Goal: Find specific page/section: Find specific page/section

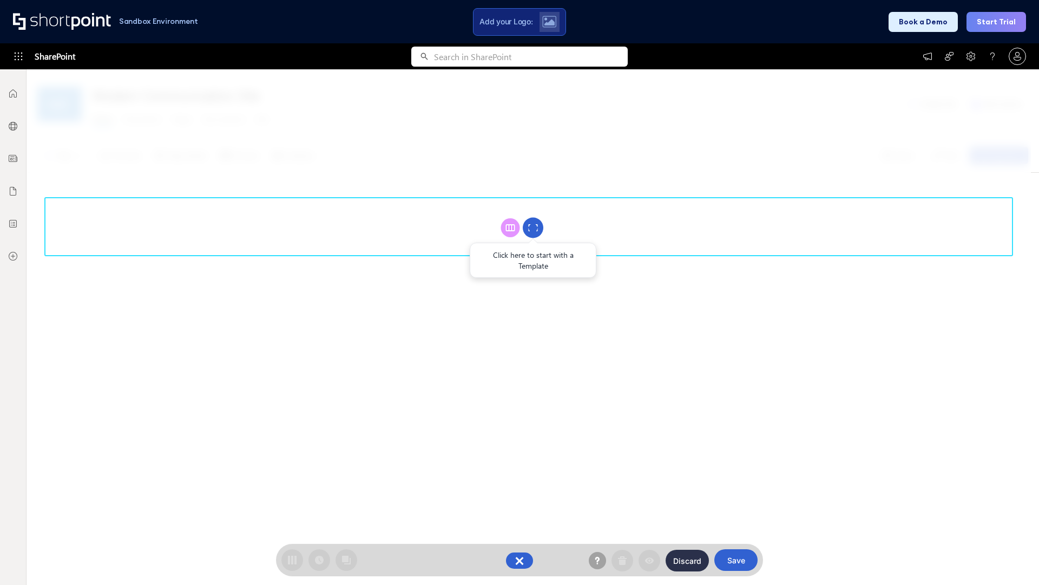
click at [533, 227] on circle at bounding box center [533, 228] width 21 height 21
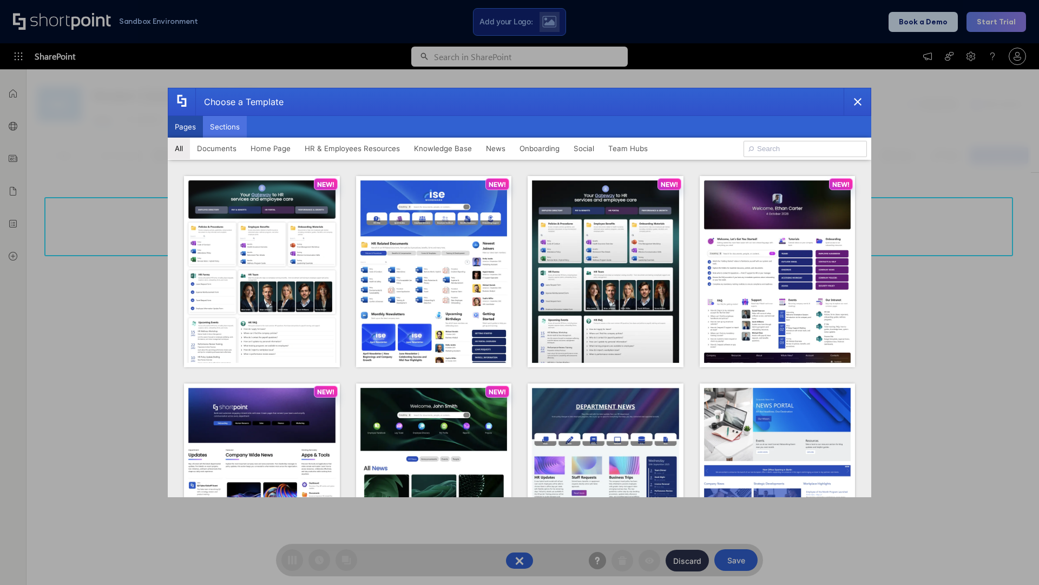
click at [225, 127] on button "Sections" at bounding box center [225, 127] width 44 height 22
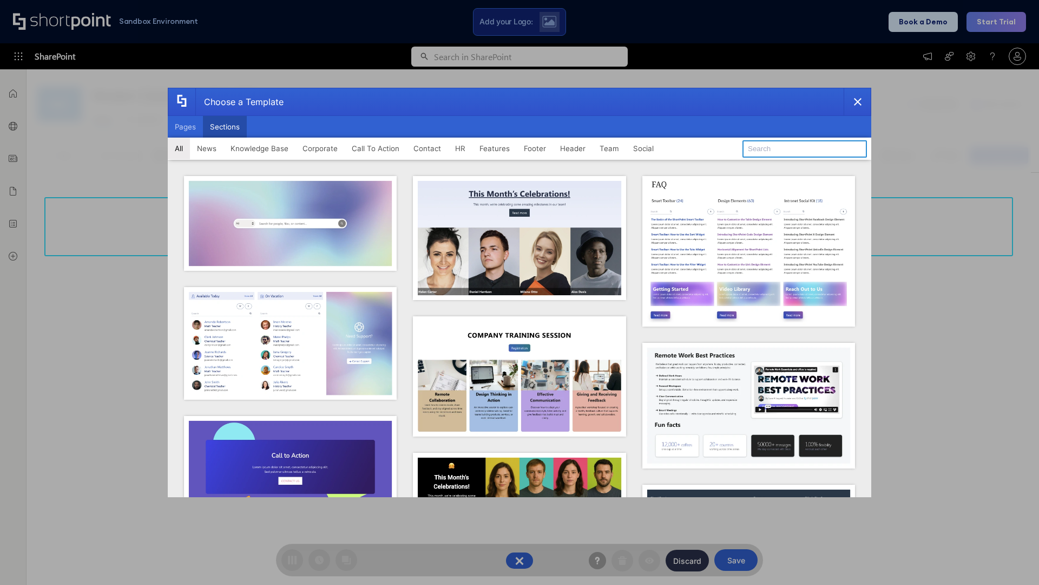
type input "Social"
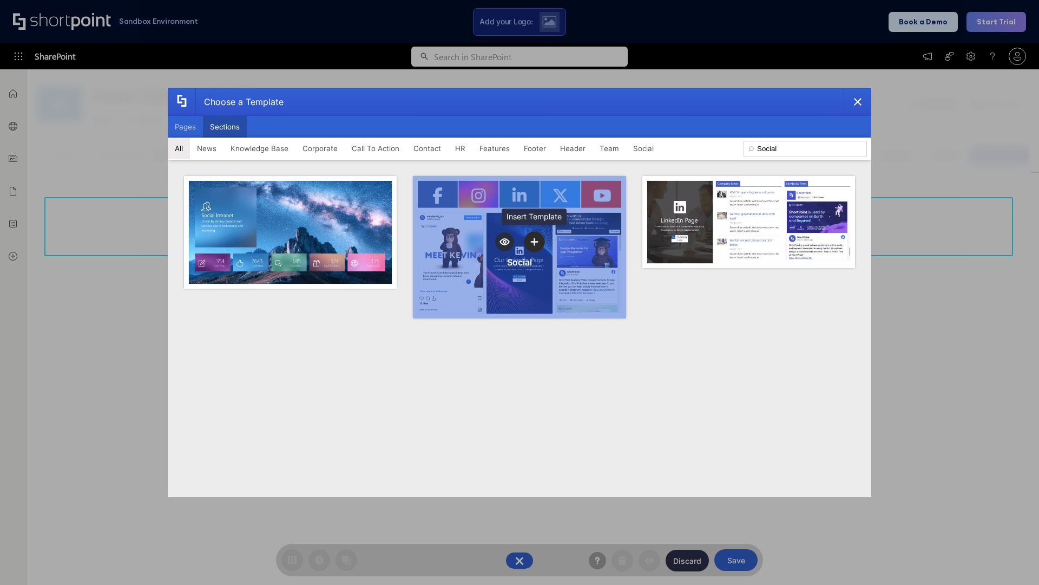
click at [534, 241] on icon "template selector" at bounding box center [534, 242] width 8 height 8
